Goal: Transaction & Acquisition: Purchase product/service

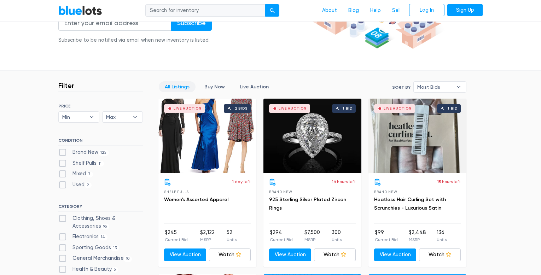
scroll to position [141, 0]
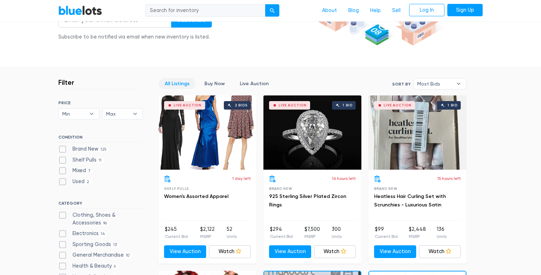
click at [298, 128] on div "Live Auction 1 bid" at bounding box center [312, 132] width 98 height 74
click at [60, 161] on label "Shelf Pulls 11" at bounding box center [81, 160] width 46 height 8
click at [60, 161] on Pulls"] "Shelf Pulls 11" at bounding box center [60, 158] width 5 height 5
checkbox Pulls"] "true"
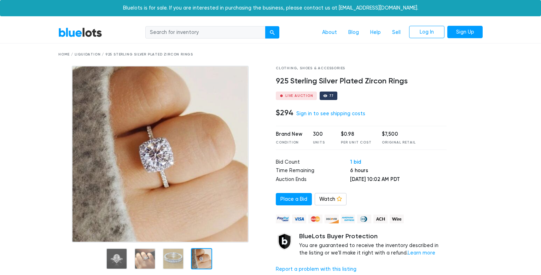
click at [69, 29] on link "BlueLots" at bounding box center [80, 32] width 44 height 10
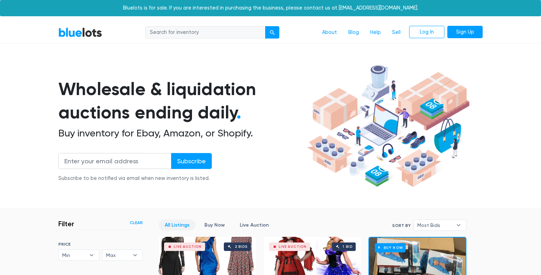
scroll to position [190, 0]
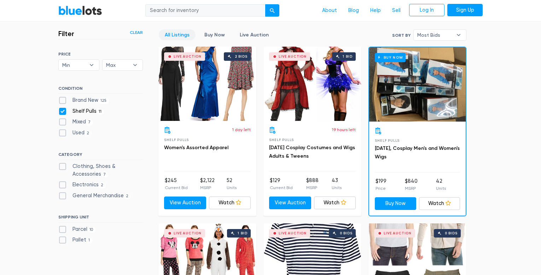
drag, startPoint x: 0, startPoint y: 0, endPoint x: 65, endPoint y: 148, distance: 161.7
click at [65, 148] on div "SORT BY Most Bids Ending Soonest Newly Listed Lowest Price Highest Price Most B…" at bounding box center [100, 149] width 84 height 195
drag, startPoint x: 65, startPoint y: 148, endPoint x: 63, endPoint y: 100, distance: 47.7
click at [64, 101] on label "Brand New 125" at bounding box center [83, 100] width 51 height 8
click at [63, 101] on New"] "Brand New 125" at bounding box center [60, 98] width 5 height 5
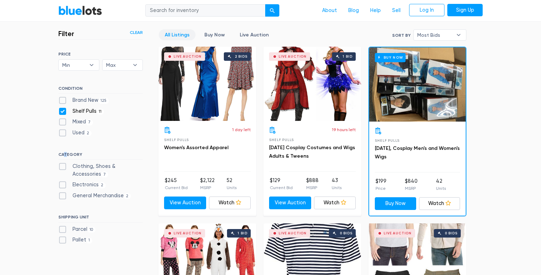
checkbox New"] "true"
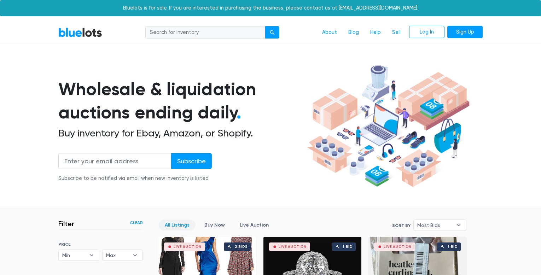
scroll to position [190, 0]
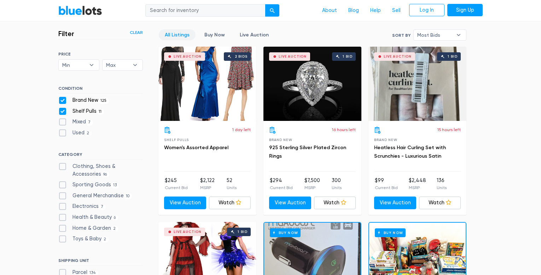
click at [62, 124] on label "Mixed 7" at bounding box center [75, 122] width 35 height 8
click at [62, 123] on input "Mixed 7" at bounding box center [60, 120] width 5 height 5
checkbox input "true"
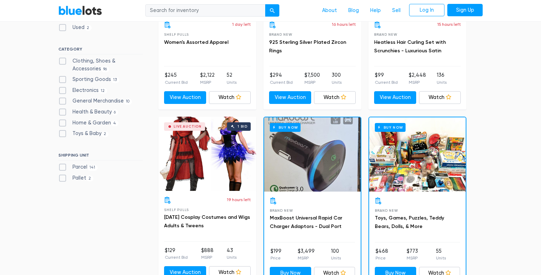
scroll to position [296, 0]
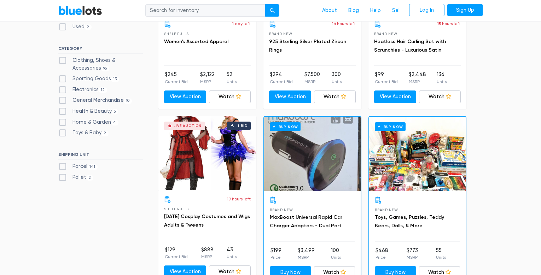
click at [78, 109] on label "Health & Beauty 6" at bounding box center [88, 111] width 60 height 8
click at [63, 109] on Beauty"] "Health & Beauty 6" at bounding box center [60, 109] width 5 height 5
checkbox Beauty"] "true"
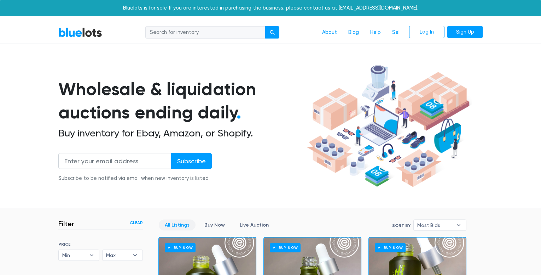
scroll to position [190, 0]
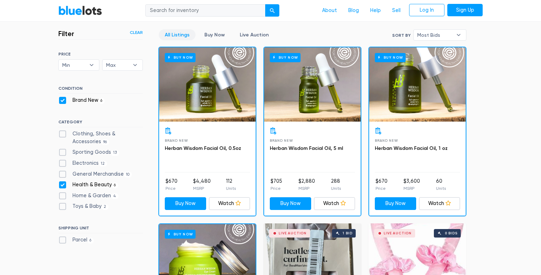
click at [212, 100] on div "Buy Now" at bounding box center [207, 84] width 96 height 74
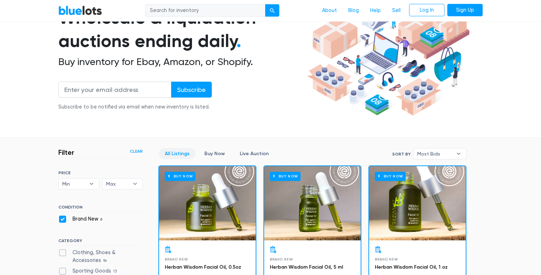
scroll to position [0, 0]
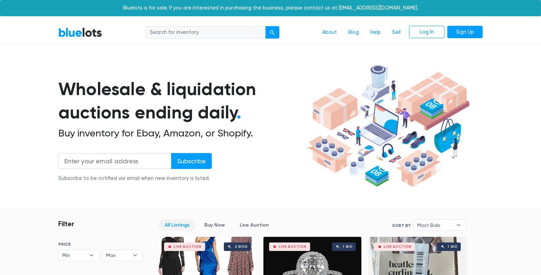
click at [210, 36] on input "search" at bounding box center [205, 32] width 120 height 13
click at [287, 72] on div "Wholesale & liquidation auctions ending daily . Buy inventory for Ebay, Amazon,…" at bounding box center [270, 126] width 424 height 129
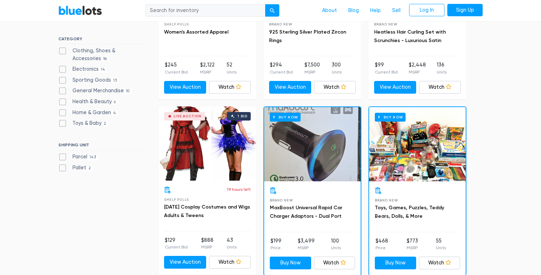
scroll to position [318, 0]
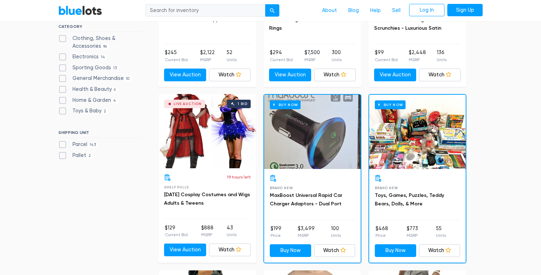
click at [78, 143] on label "Parcel 143" at bounding box center [78, 145] width 40 height 8
click at [63, 143] on input "Parcel 143" at bounding box center [60, 143] width 5 height 5
checkbox input "true"
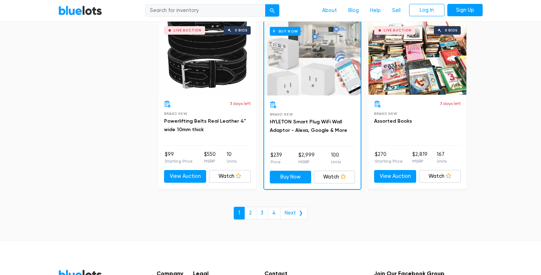
scroll to position [3052, 0]
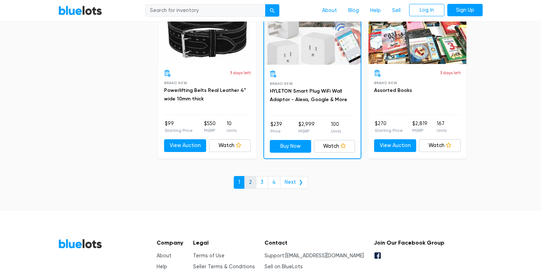
click at [249, 181] on link "2" at bounding box center [250, 182] width 12 height 13
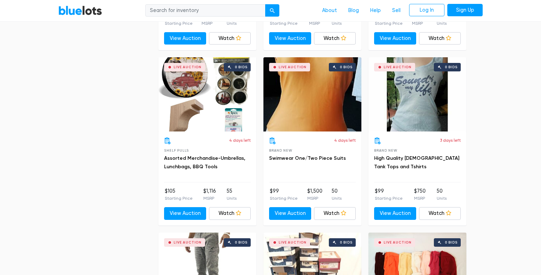
scroll to position [2332, 0]
